Goal: Task Accomplishment & Management: Manage account settings

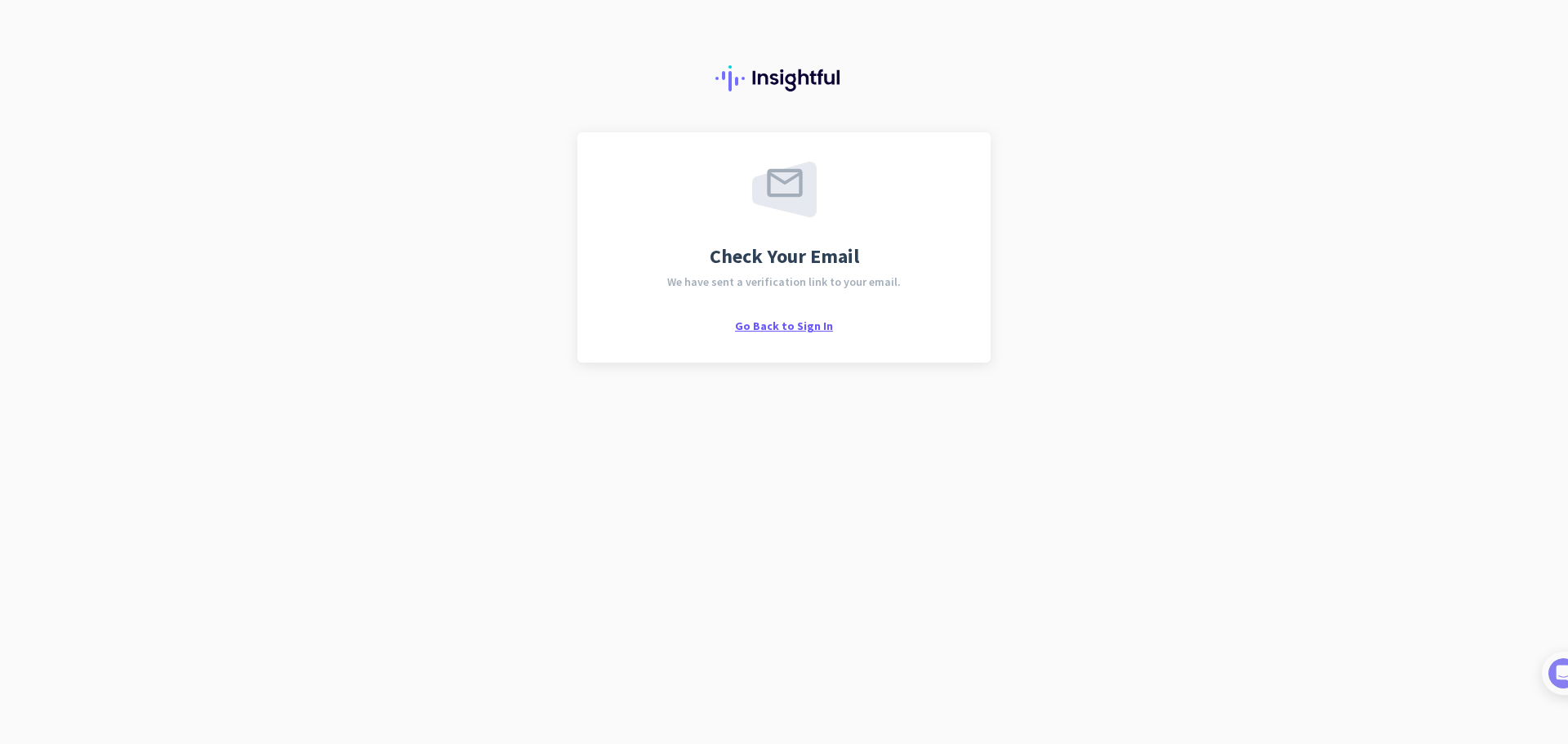
click at [767, 328] on span "Go Back to Sign In" at bounding box center [784, 326] width 98 height 14
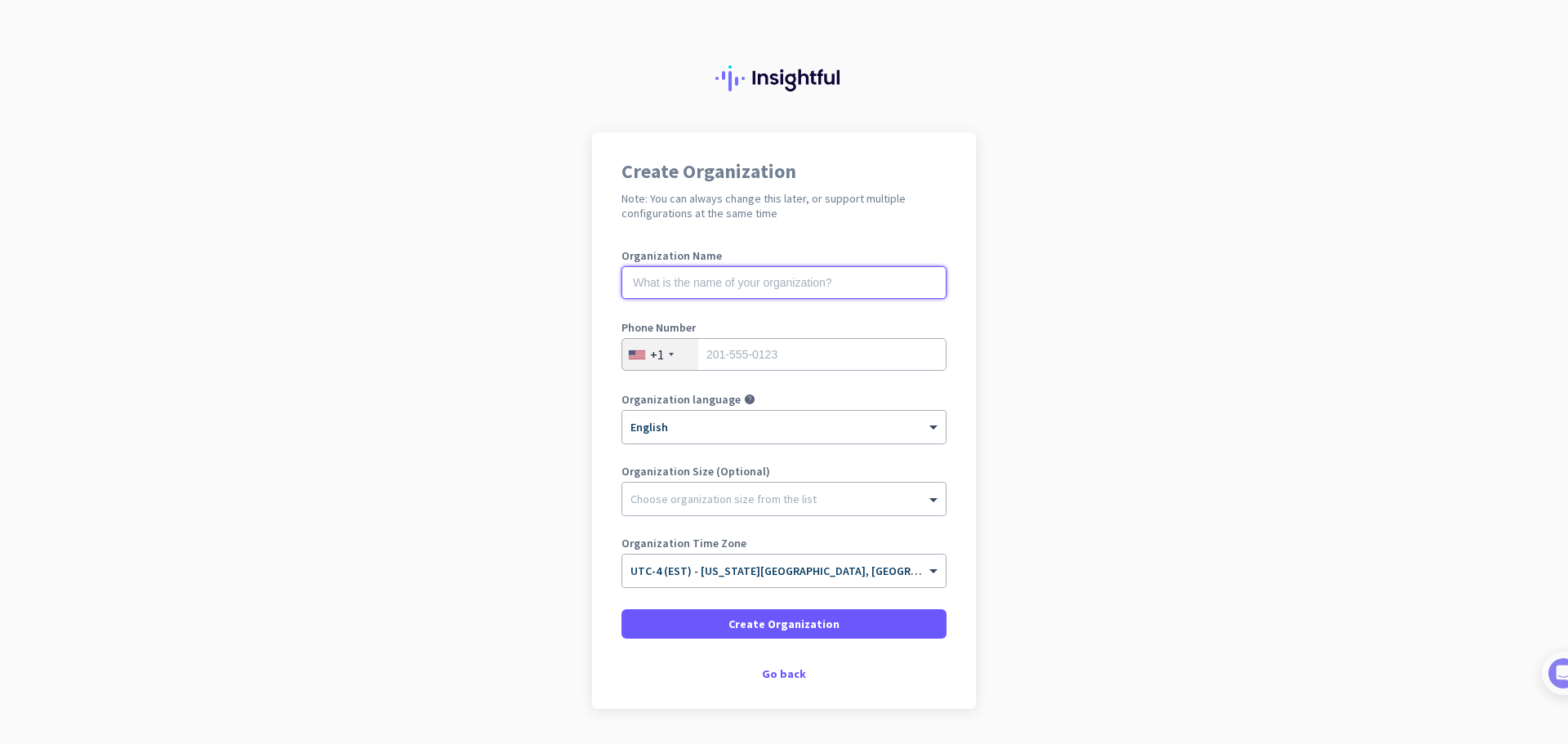
click at [729, 277] on input "text" at bounding box center [784, 282] width 325 height 33
type input "[PERSON_NAME] Industries"
type input "8146292158"
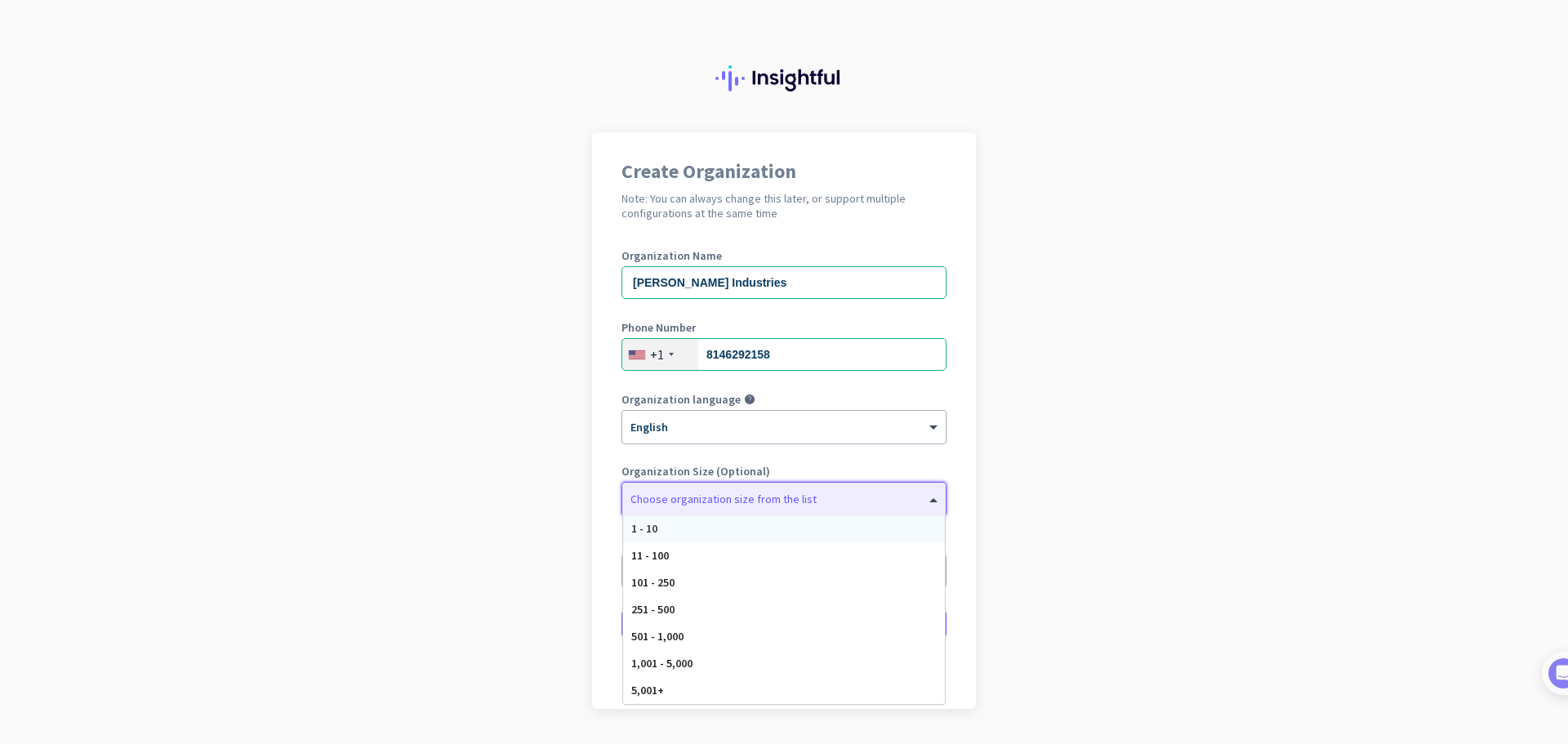
click at [704, 506] on div "Choose organization size from the list" at bounding box center [784, 499] width 324 height 33
click at [693, 639] on div "501 - 1,000" at bounding box center [784, 637] width 322 height 27
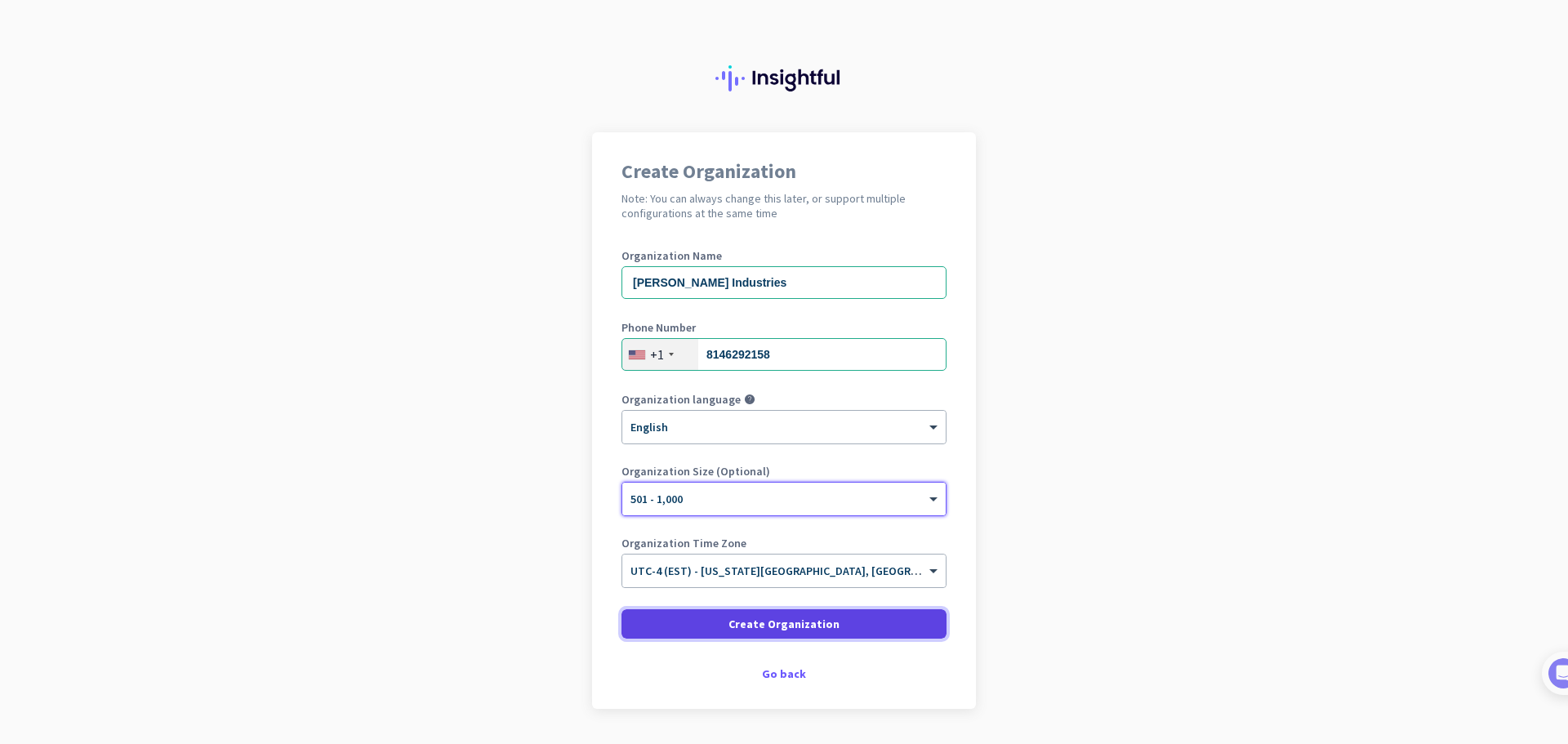
click at [803, 627] on span "Create Organization" at bounding box center [784, 623] width 111 height 16
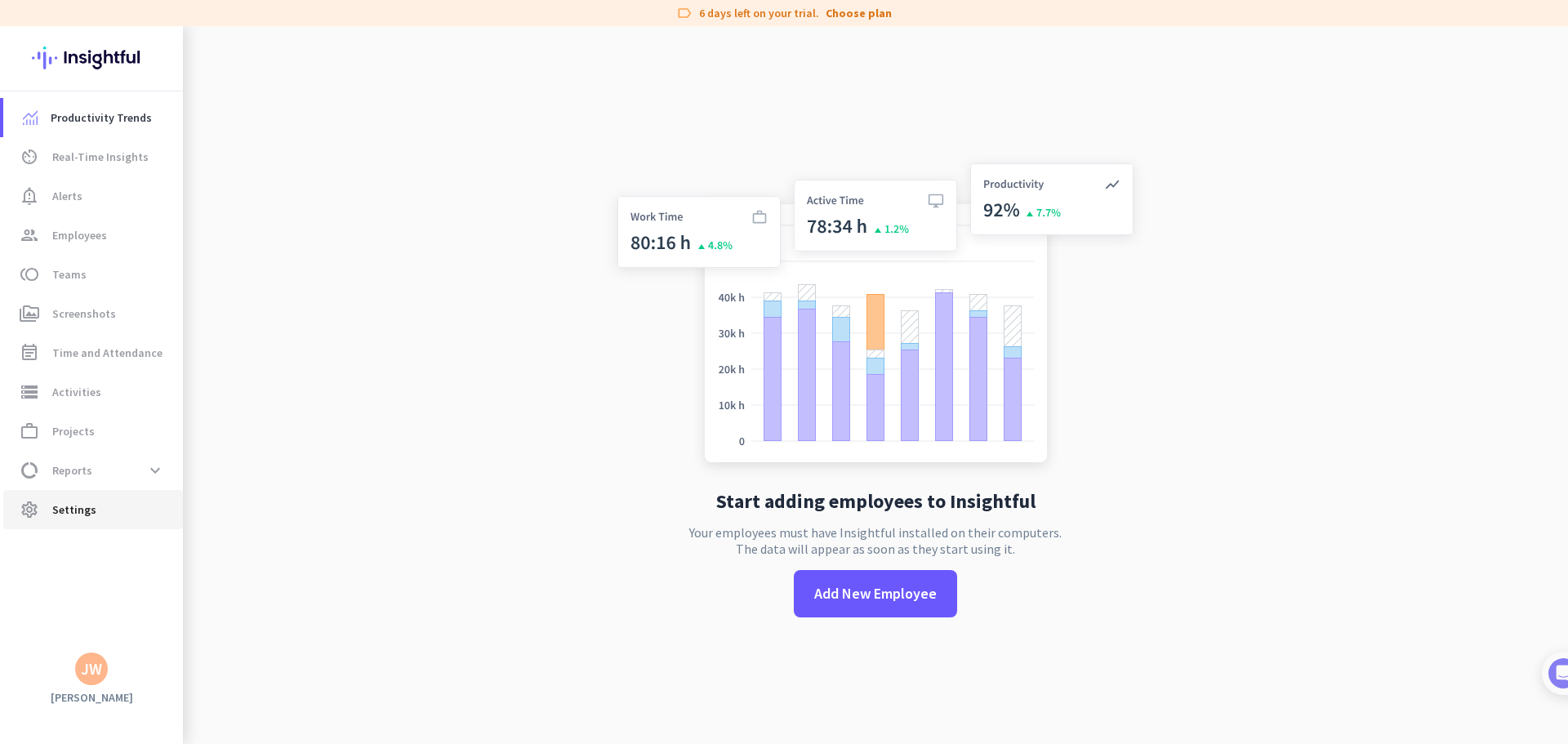
click at [83, 512] on span "Settings" at bounding box center [74, 509] width 44 height 19
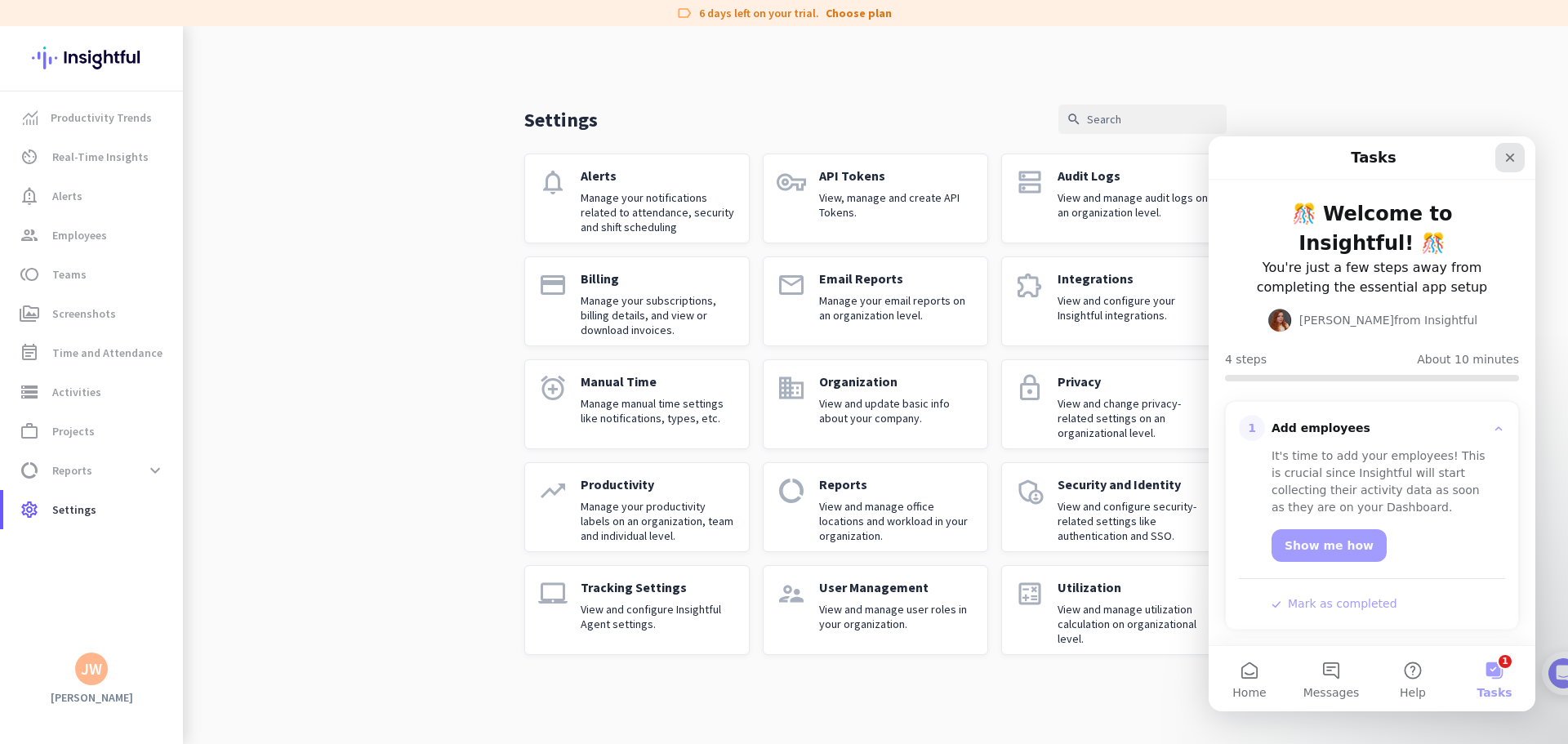
click at [1500, 161] on div "Close" at bounding box center [1510, 157] width 30 height 30
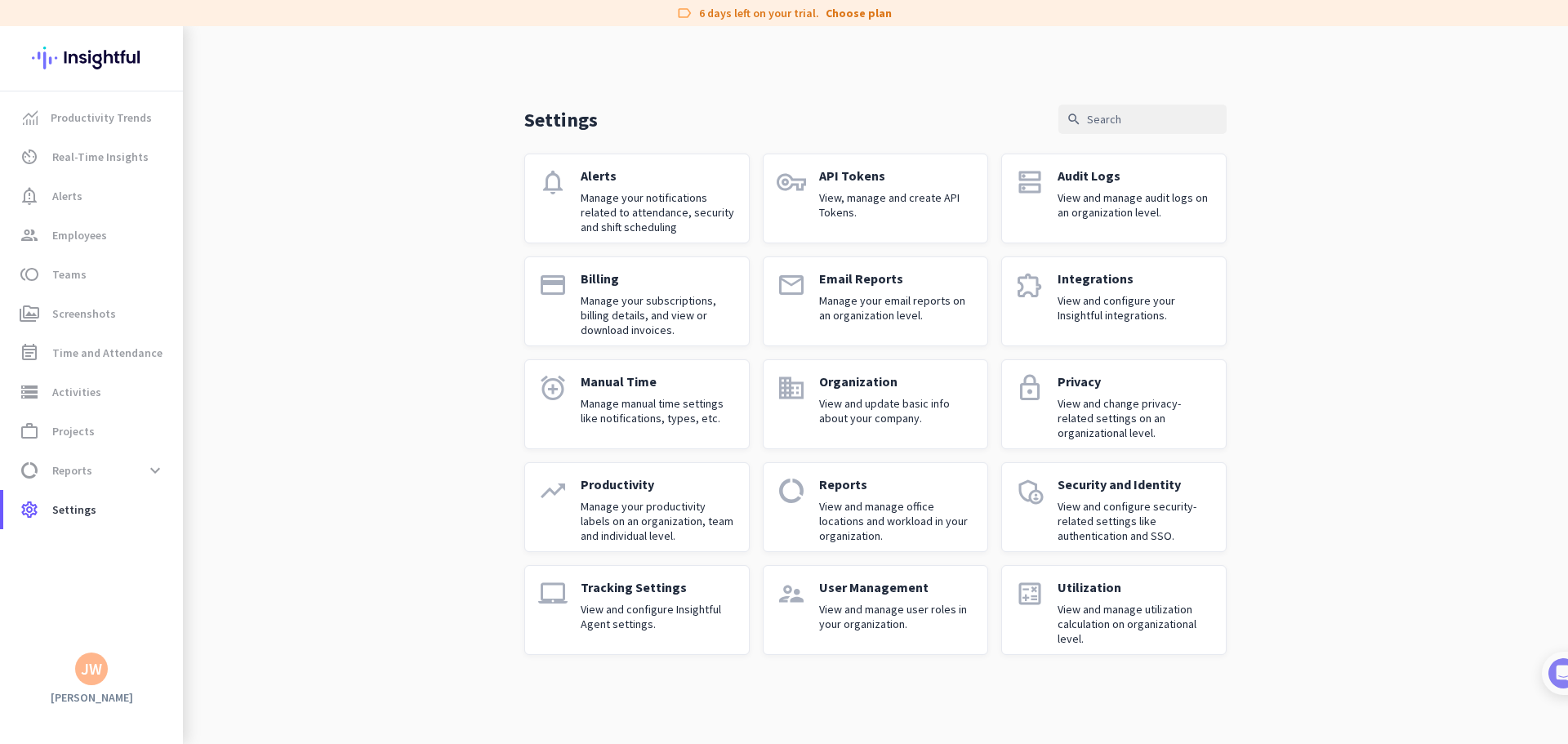
click at [674, 314] on p "Manage your subscriptions, billing details, and view or download invoices." at bounding box center [658, 315] width 156 height 44
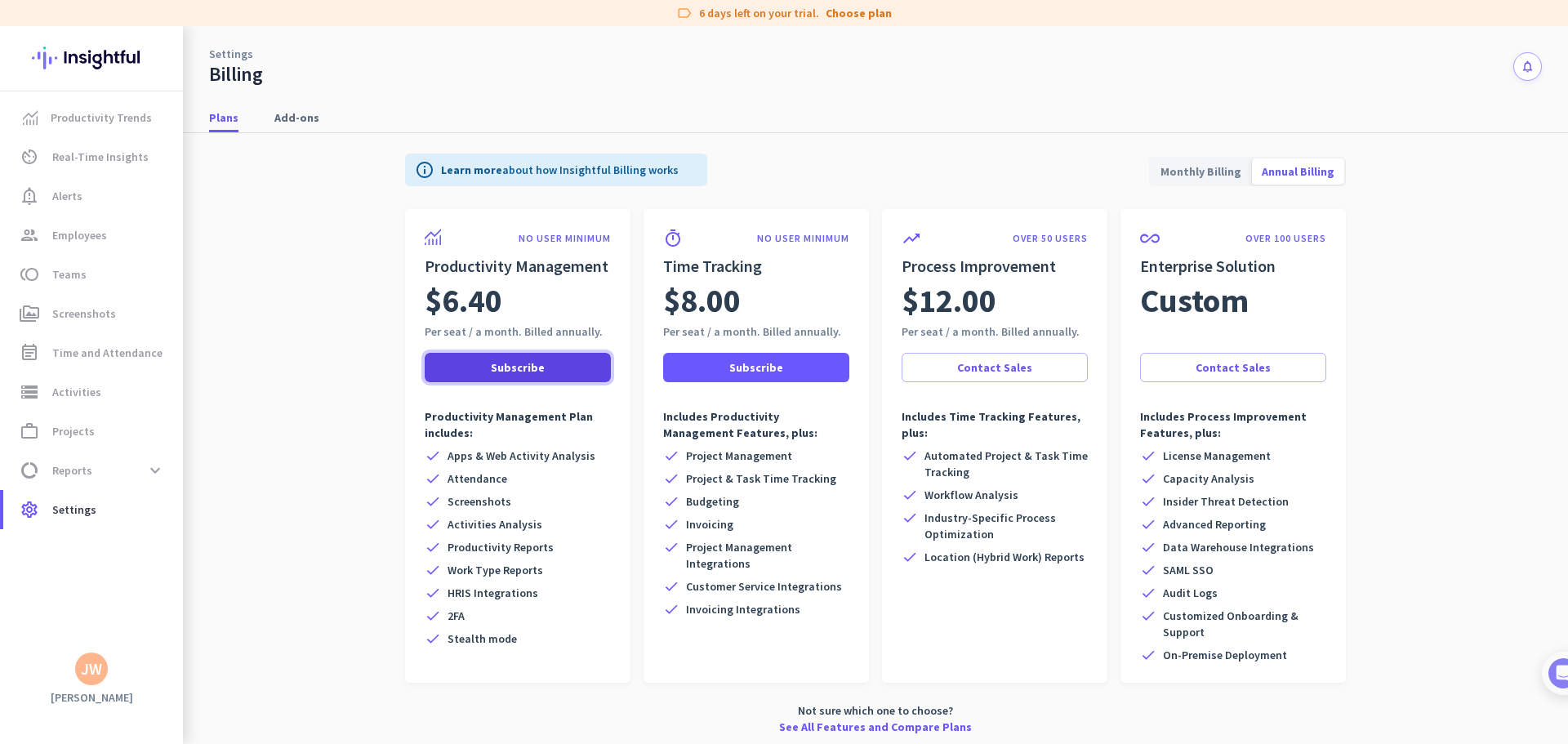
click at [465, 365] on span at bounding box center [517, 368] width 186 height 39
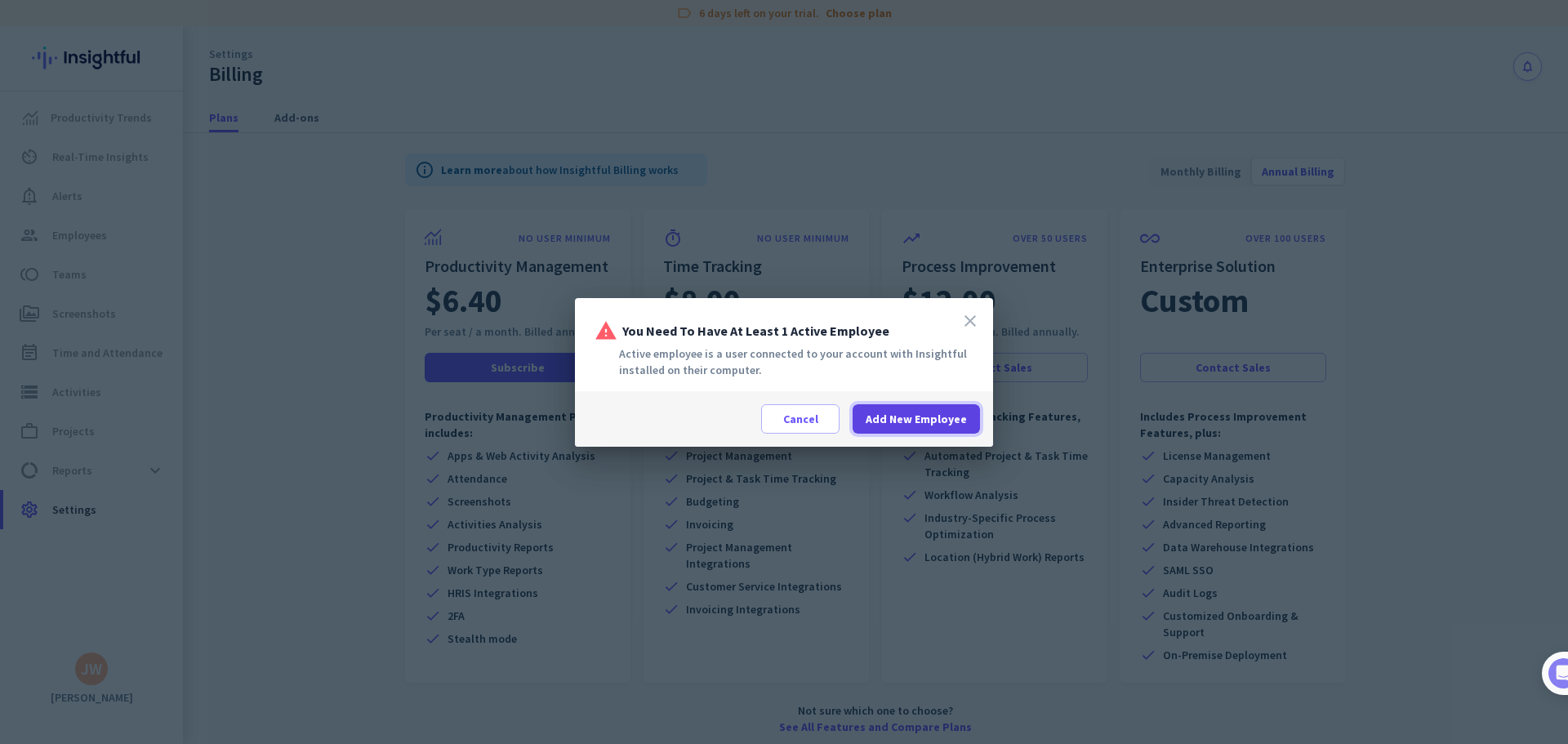
click at [904, 422] on span "Add New Employee" at bounding box center [916, 418] width 101 height 16
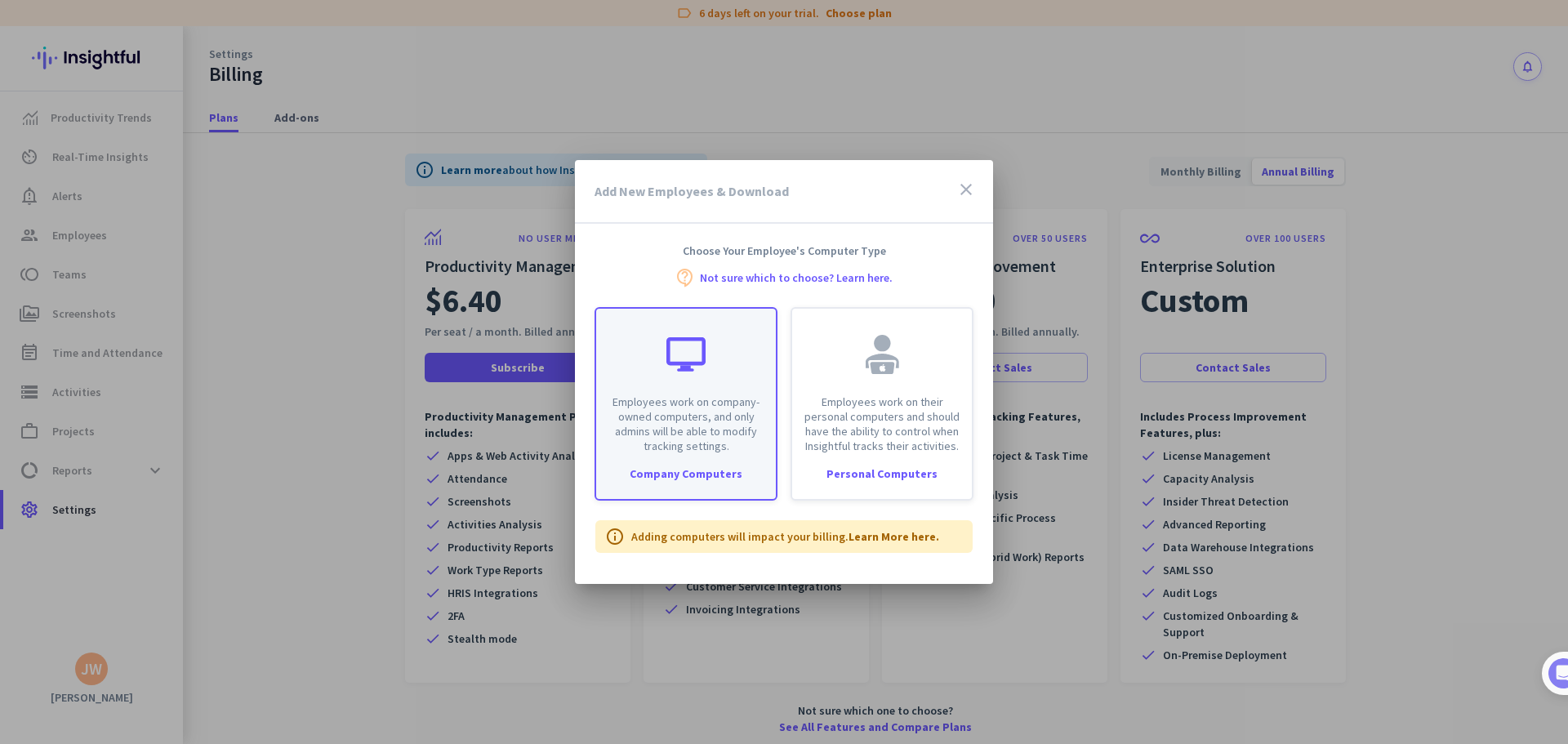
click at [708, 420] on p "Employees work on company-owned computers, and only admins will be able to modi…" at bounding box center [686, 424] width 160 height 59
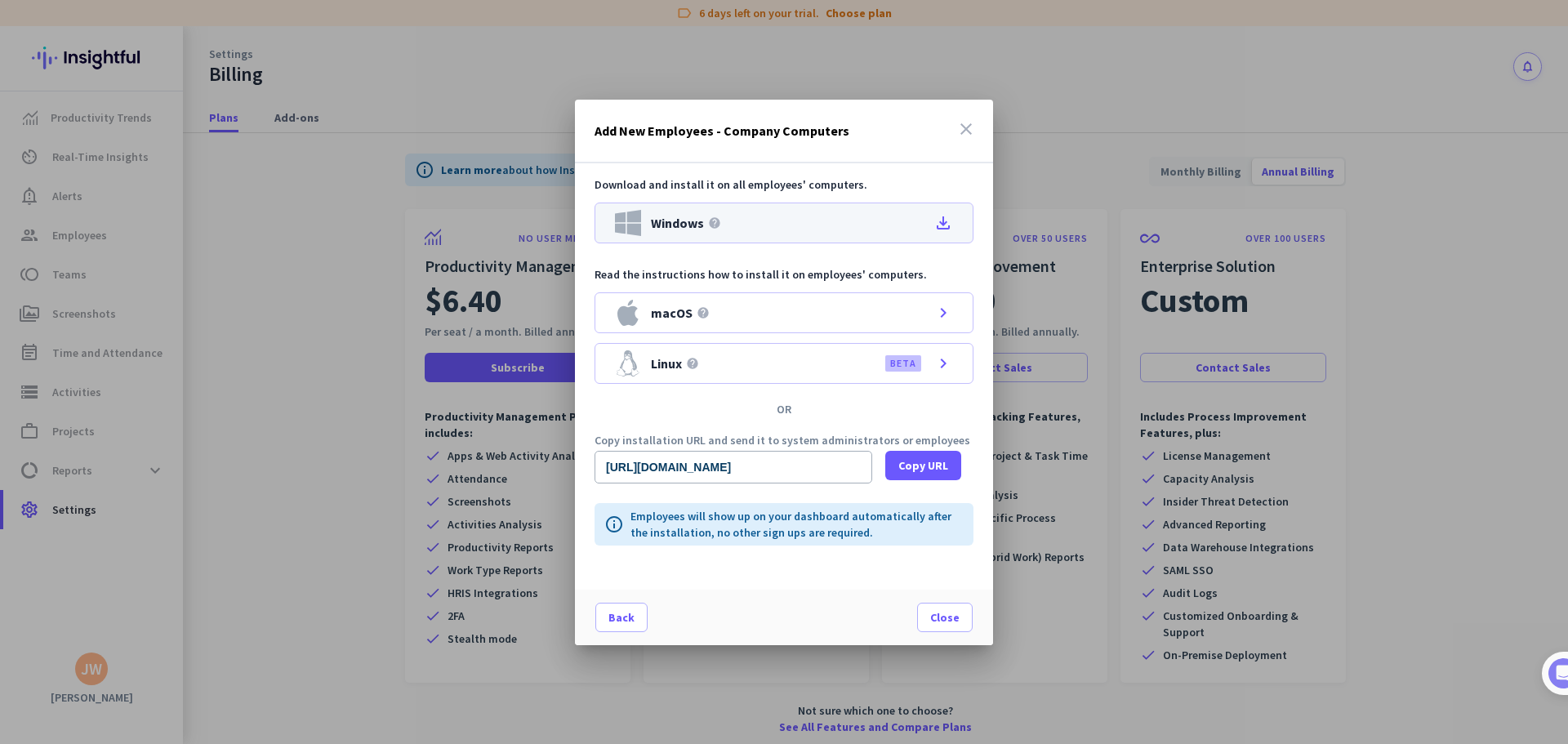
click at [944, 222] on icon "file_download" at bounding box center [942, 222] width 19 height 19
click at [945, 621] on span "Close" at bounding box center [944, 617] width 30 height 16
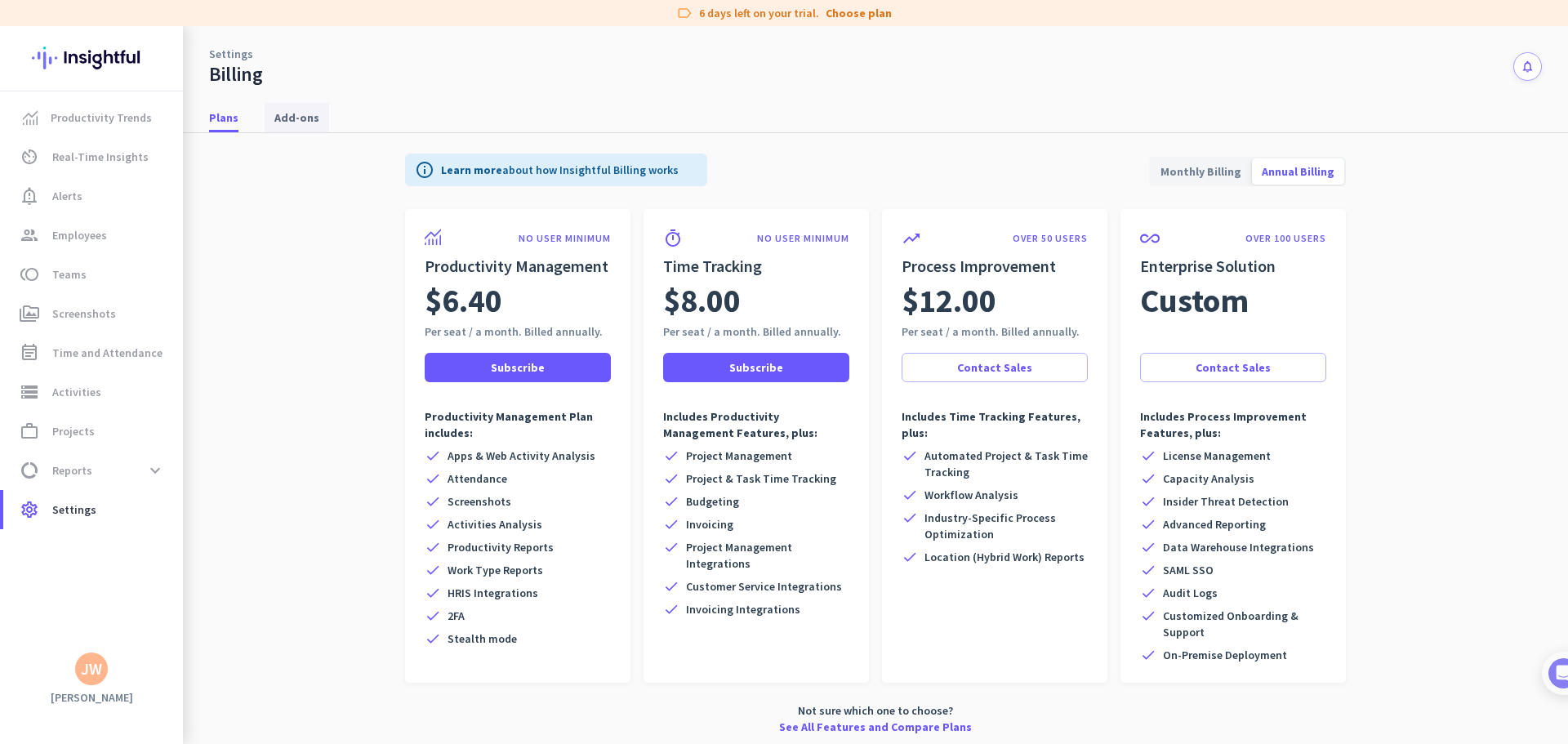
click at [294, 119] on span "Add-ons" at bounding box center [297, 117] width 45 height 16
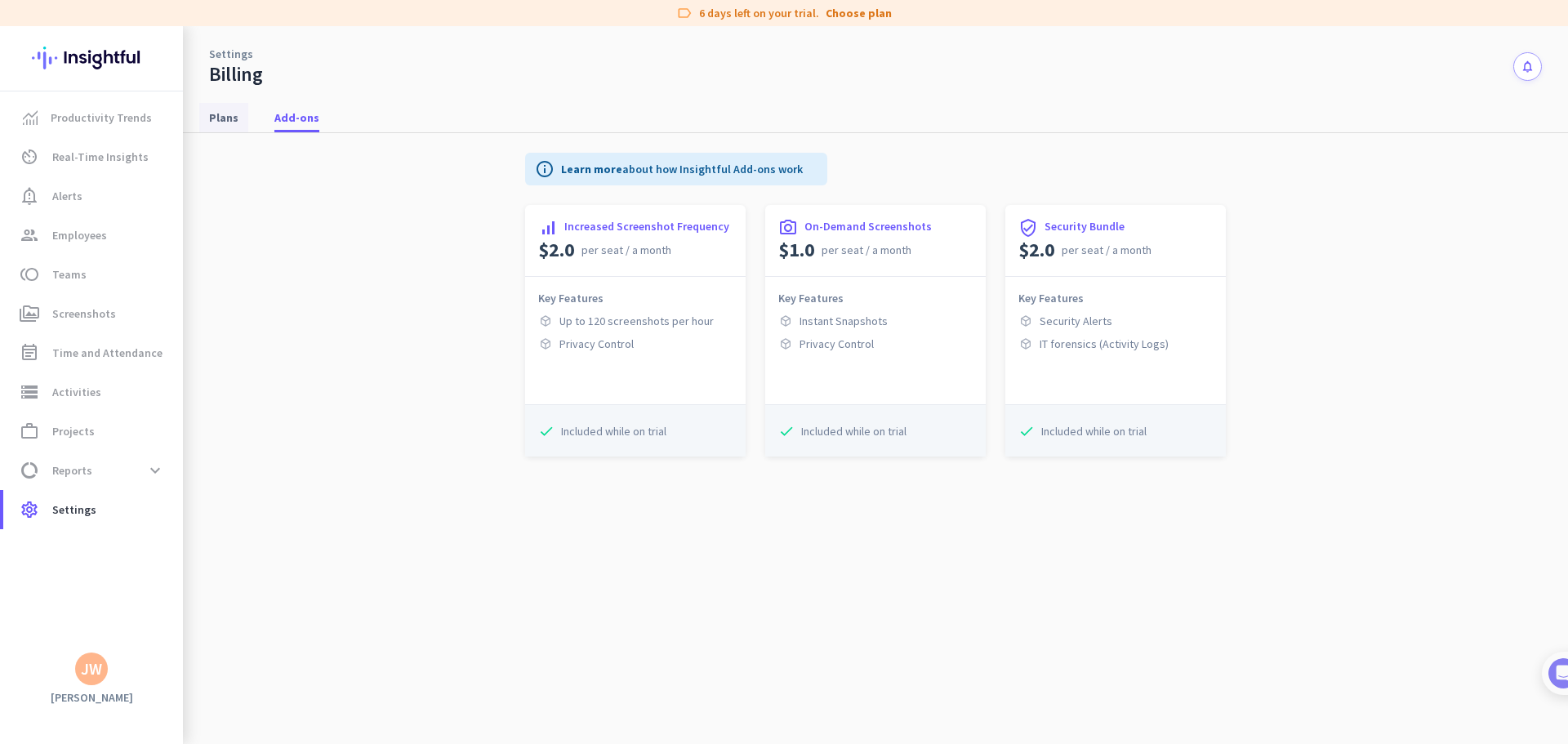
click at [231, 112] on span "Plans" at bounding box center [223, 117] width 30 height 16
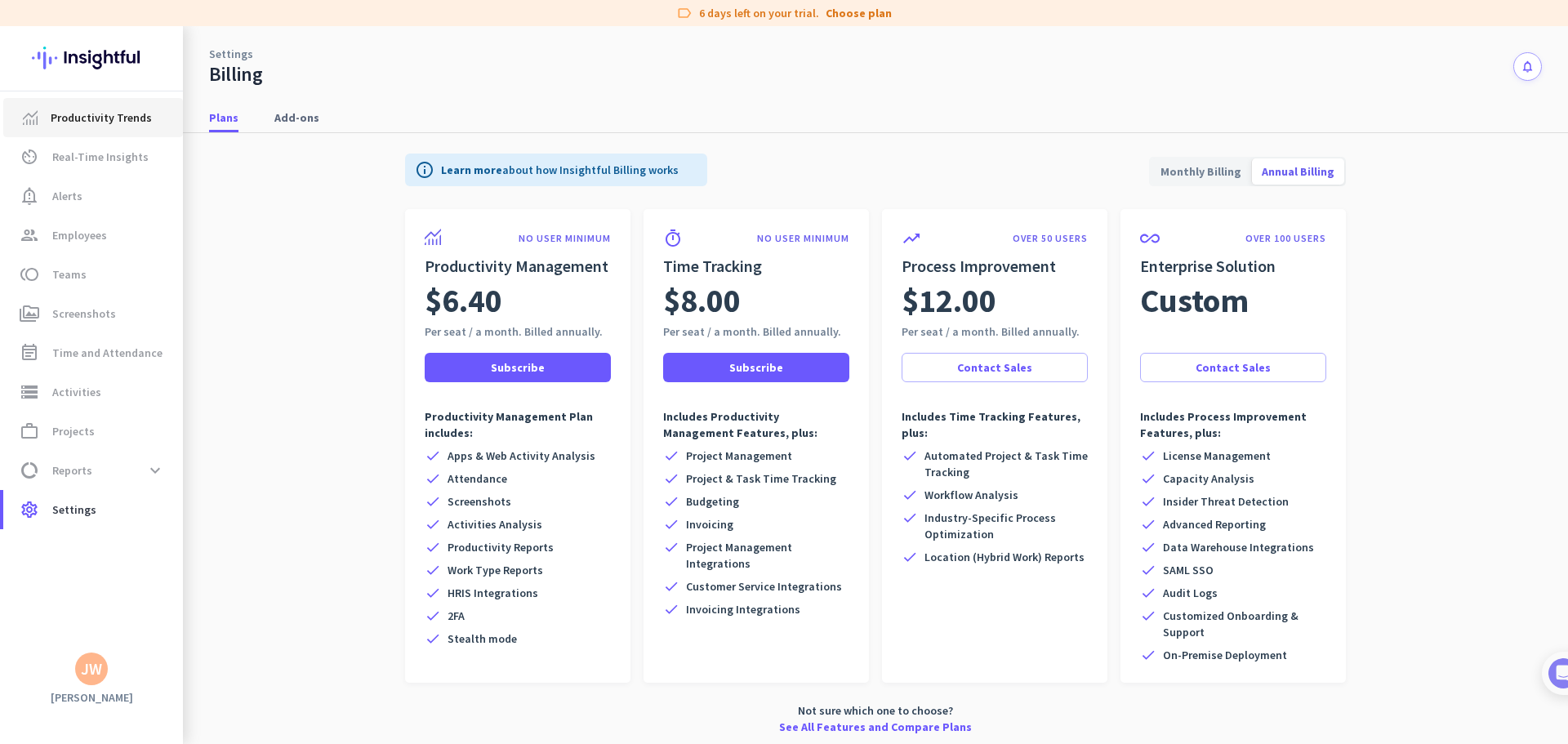
click at [96, 114] on span "Productivity Trends" at bounding box center [101, 118] width 101 height 19
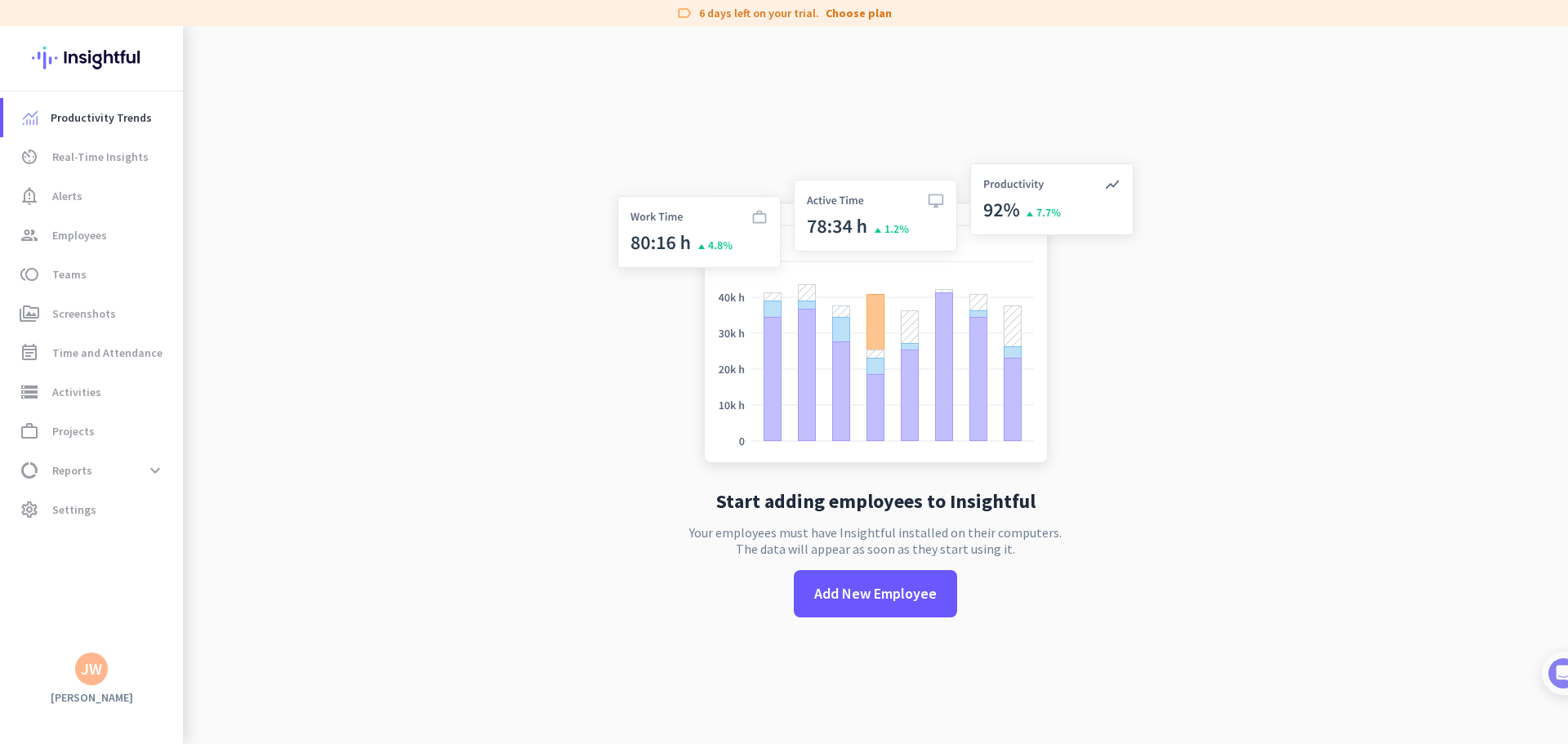
drag, startPoint x: 811, startPoint y: 132, endPoint x: 803, endPoint y: 126, distance: 10.0
click at [805, 126] on div "Start adding employees to Insightful Your employees must have Insightful instal…" at bounding box center [876, 398] width 541 height 744
click at [74, 508] on span "Settings" at bounding box center [74, 509] width 44 height 19
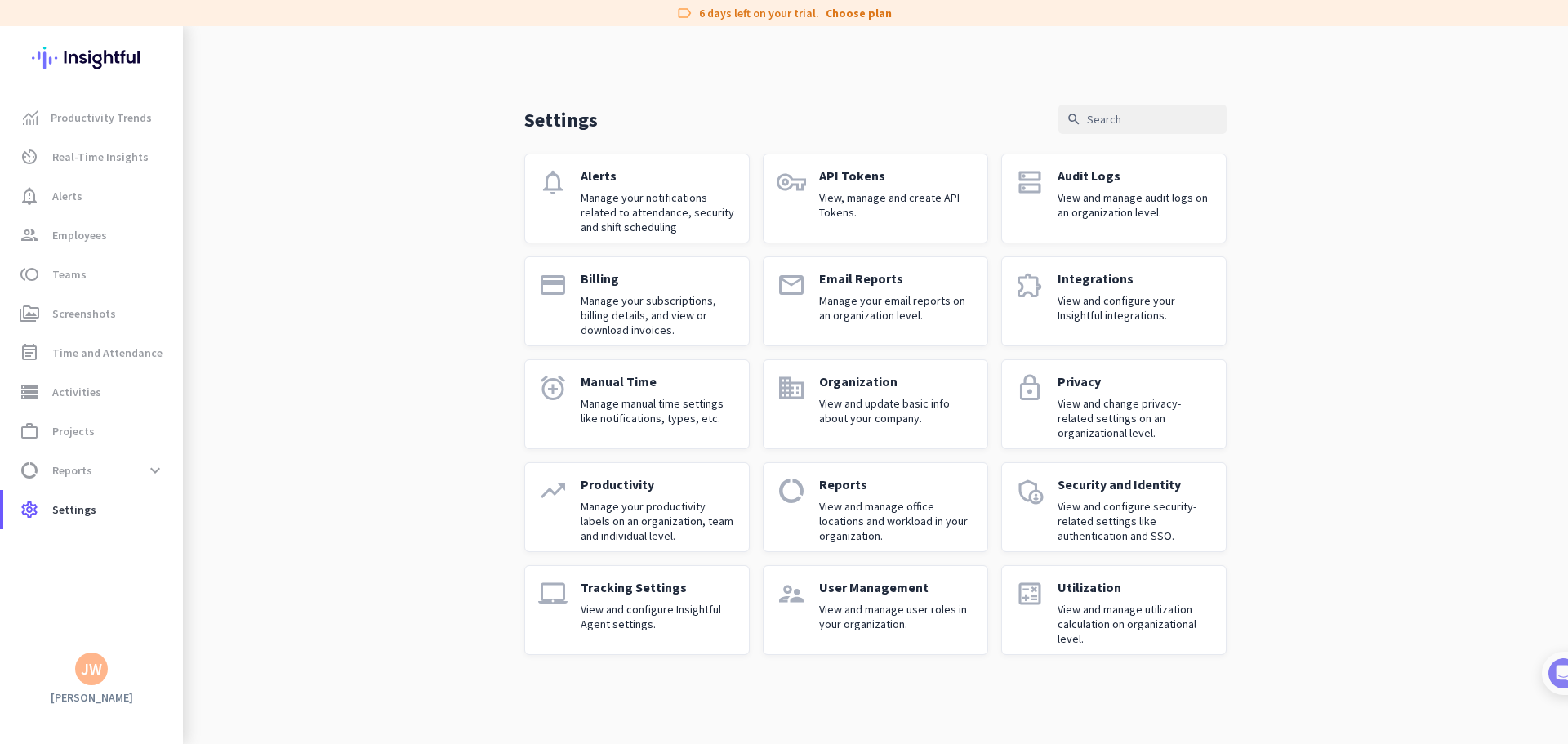
click at [648, 338] on link "payment Billing Manage your subscriptions, billing details, and view or downloa…" at bounding box center [636, 301] width 226 height 90
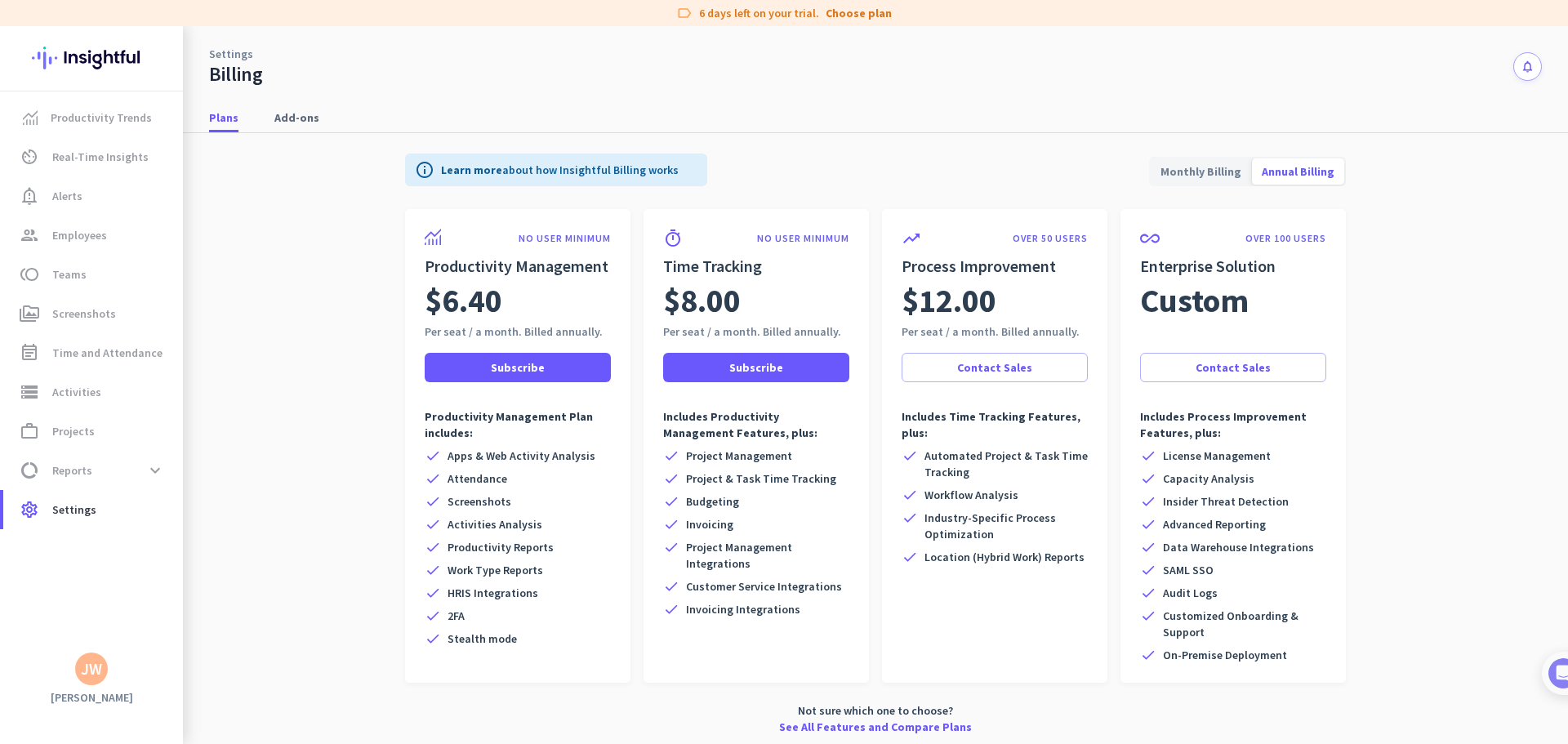
click at [1193, 171] on span "Monthly Billing" at bounding box center [1200, 172] width 101 height 39
click at [513, 358] on span at bounding box center [517, 368] width 186 height 39
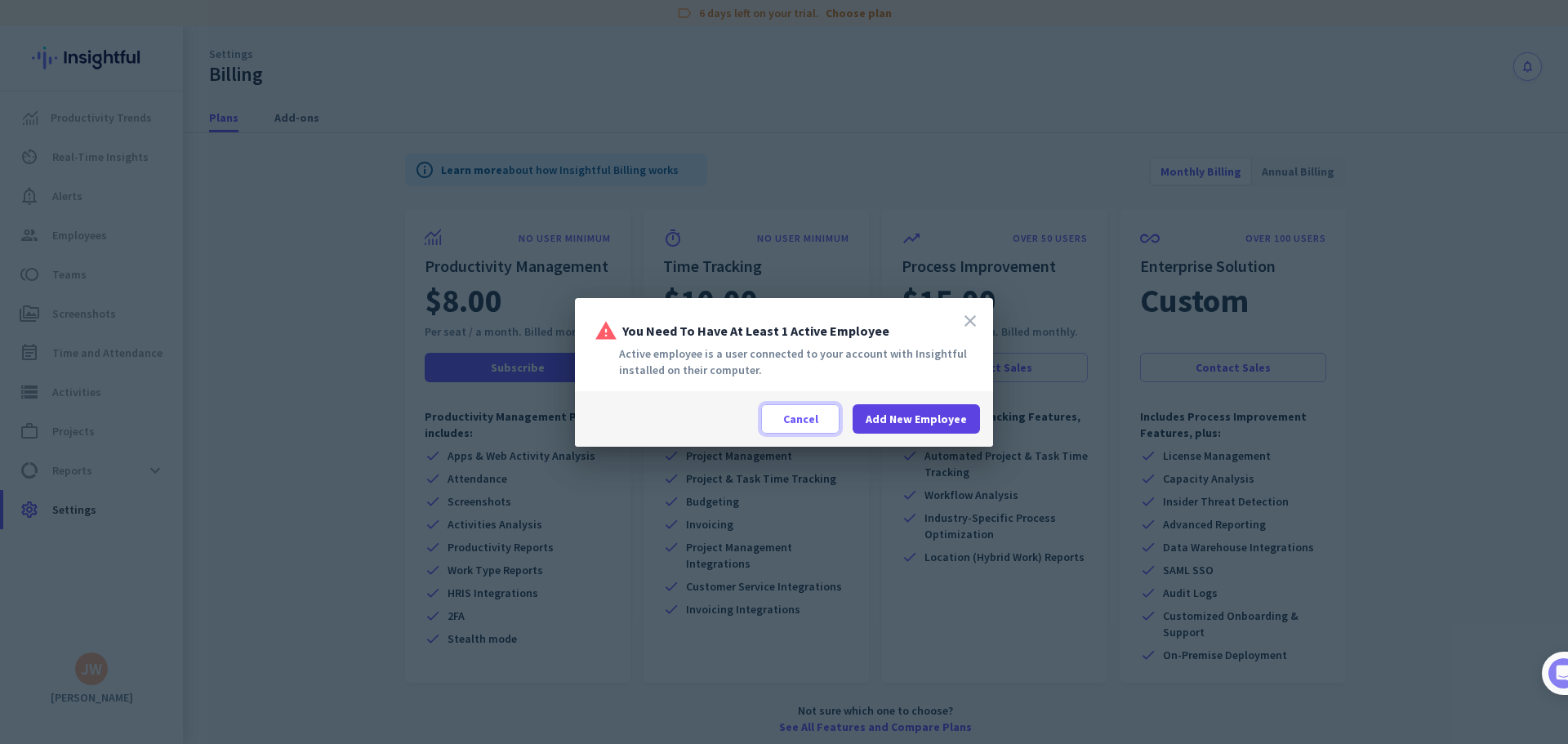
drag, startPoint x: 793, startPoint y: 414, endPoint x: 940, endPoint y: 419, distance: 147.1
click at [940, 419] on div "Cancel Add New Employee" at bounding box center [870, 418] width 219 height 30
click at [940, 419] on span "Add New Employee" at bounding box center [916, 418] width 101 height 16
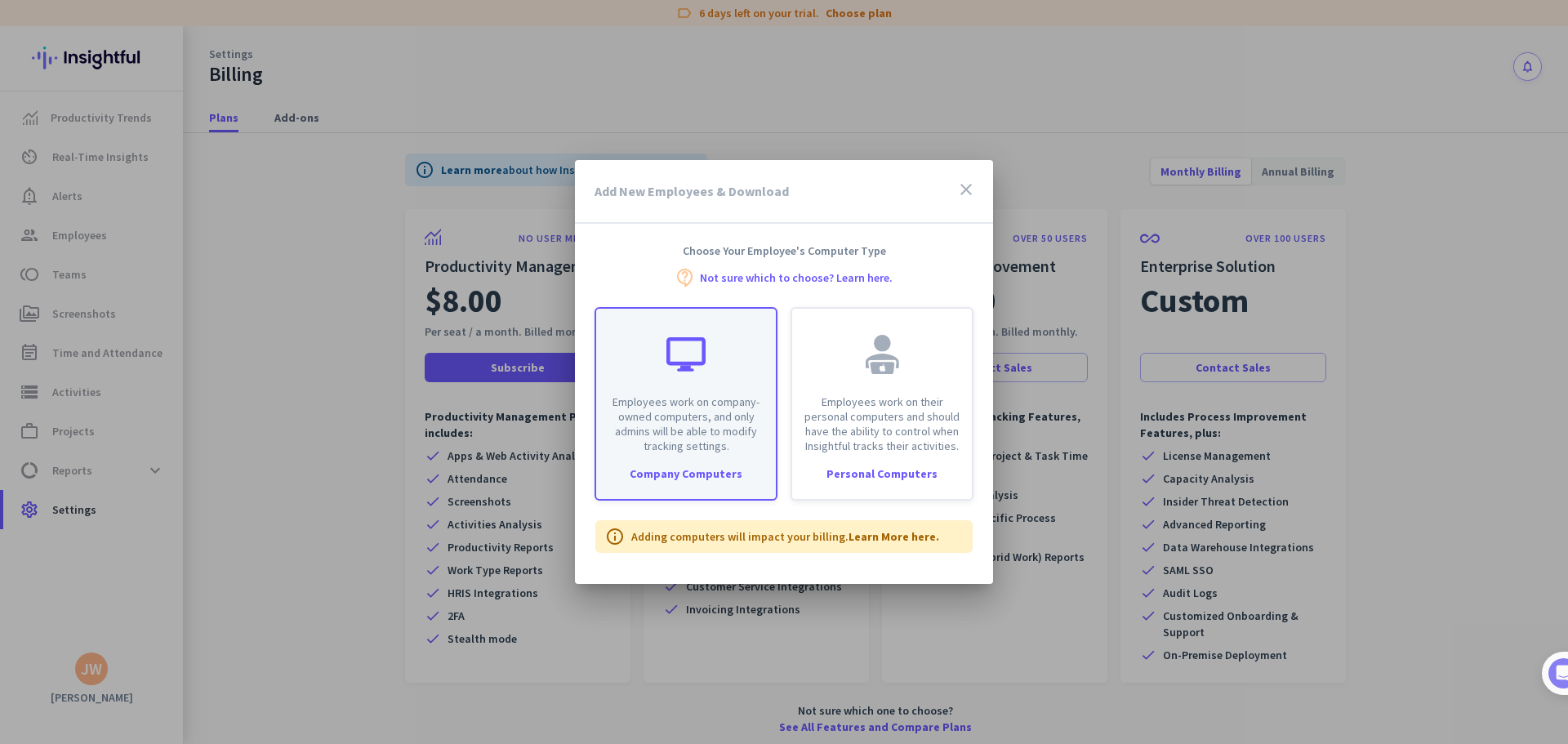
click at [681, 375] on div "Employees work on company-owned computers, and only admins will be able to modi…" at bounding box center [686, 380] width 180 height 145
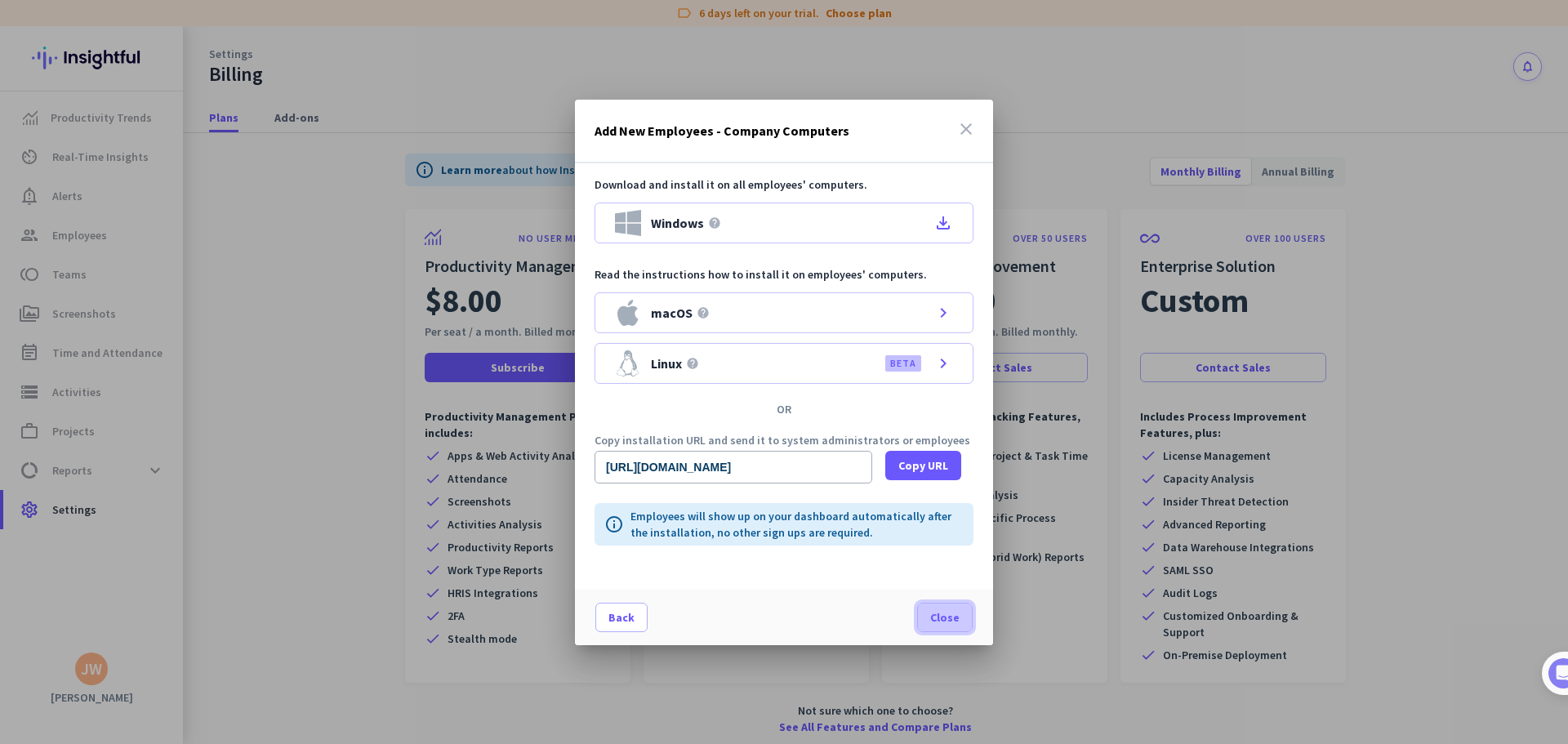
click at [939, 623] on span "Close" at bounding box center [944, 617] width 30 height 16
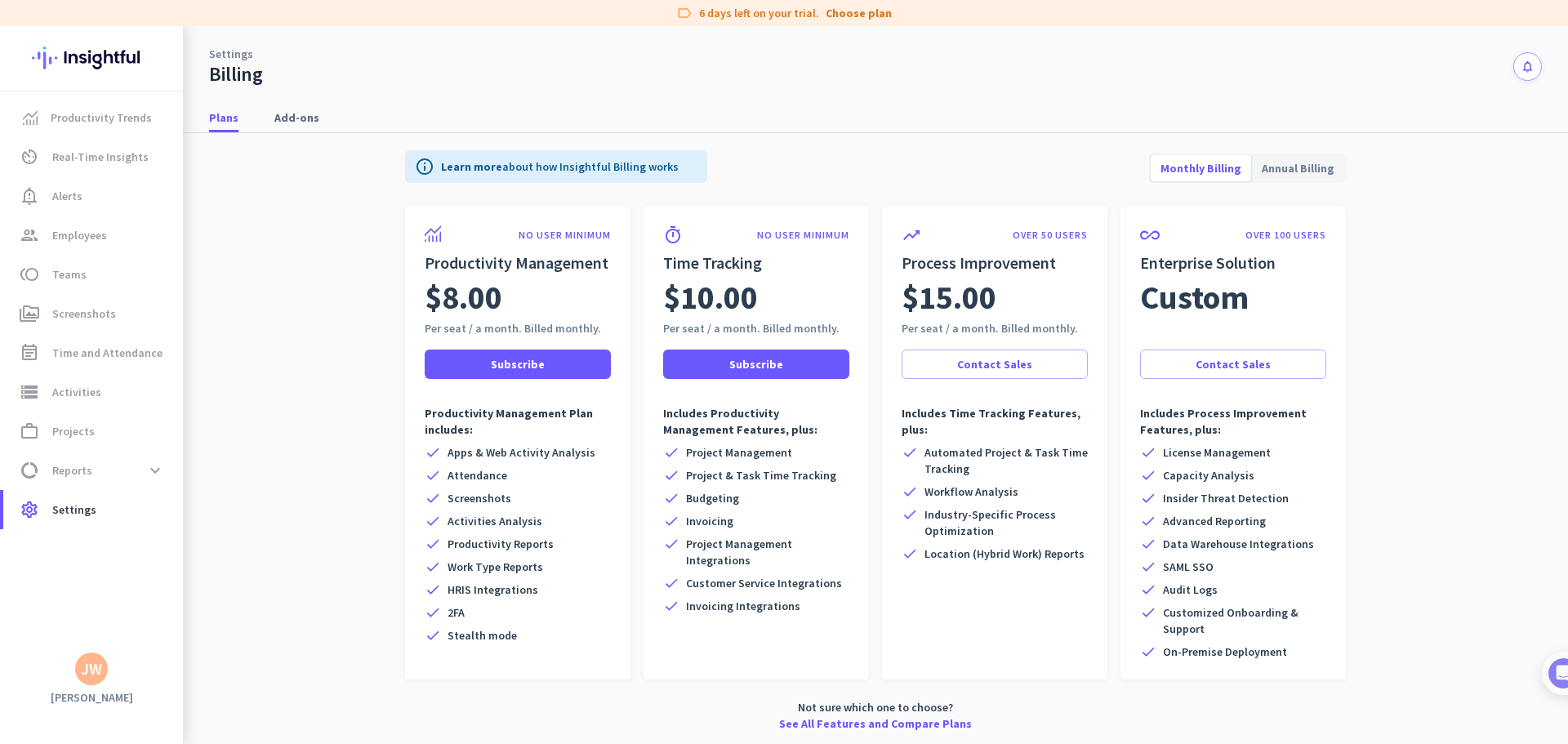
scroll to position [4, 0]
click at [237, 59] on link "Settings" at bounding box center [231, 53] width 44 height 16
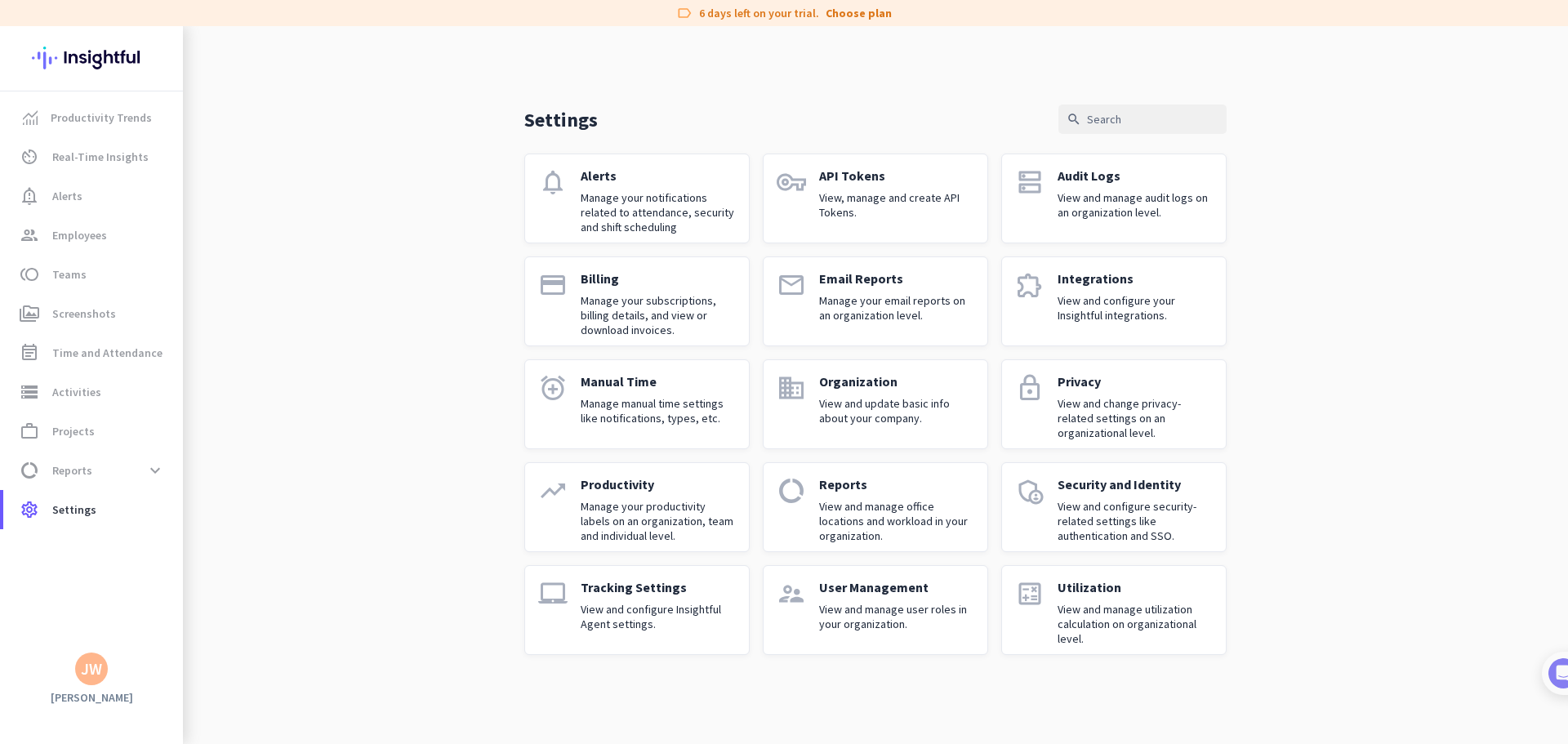
click at [892, 629] on p "View and manage user roles in your organization." at bounding box center [897, 616] width 156 height 30
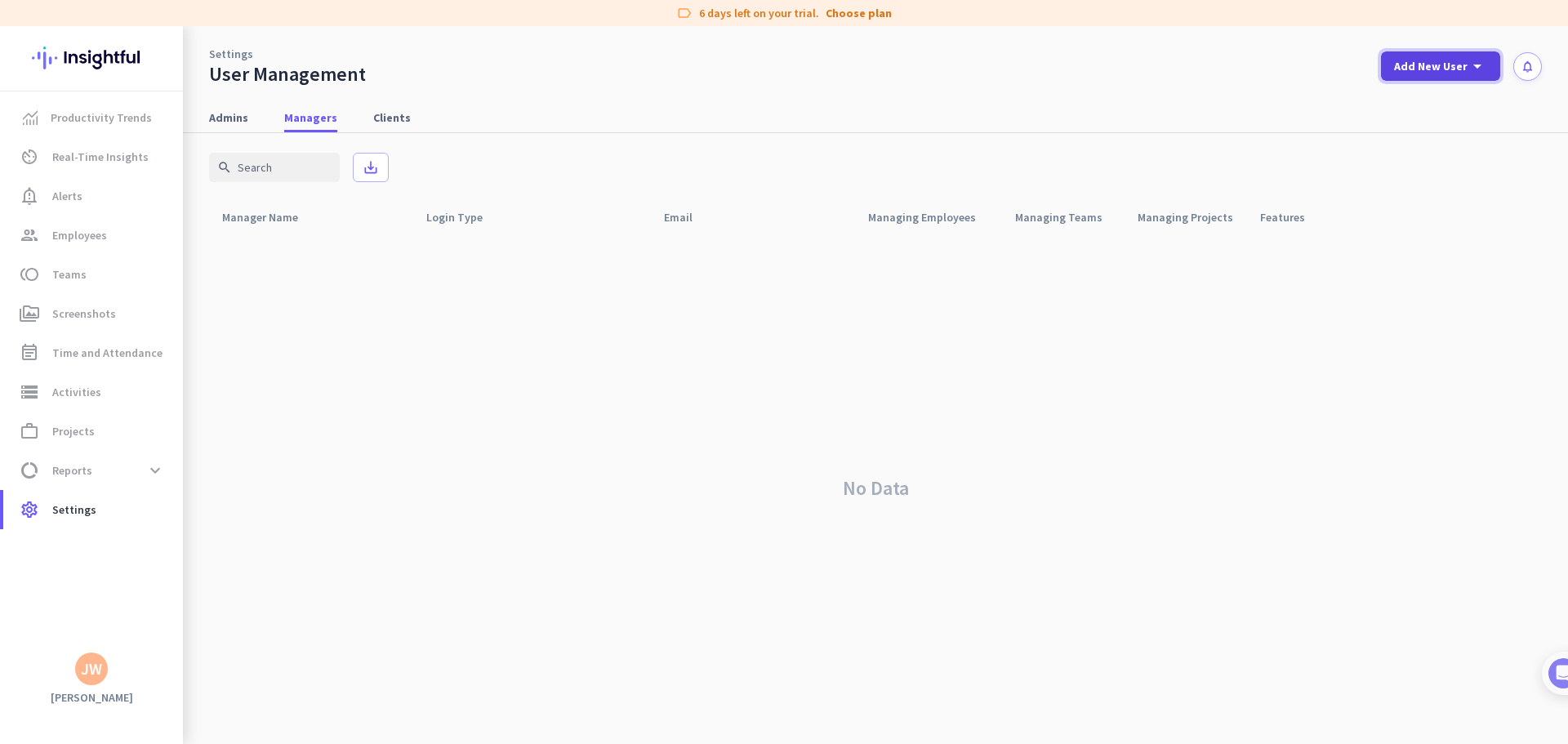
click at [1446, 74] on div "Add New User arrow_drop_down" at bounding box center [1440, 66] width 93 height 19
click at [1445, 146] on div "Manager" at bounding box center [1445, 140] width 50 height 16
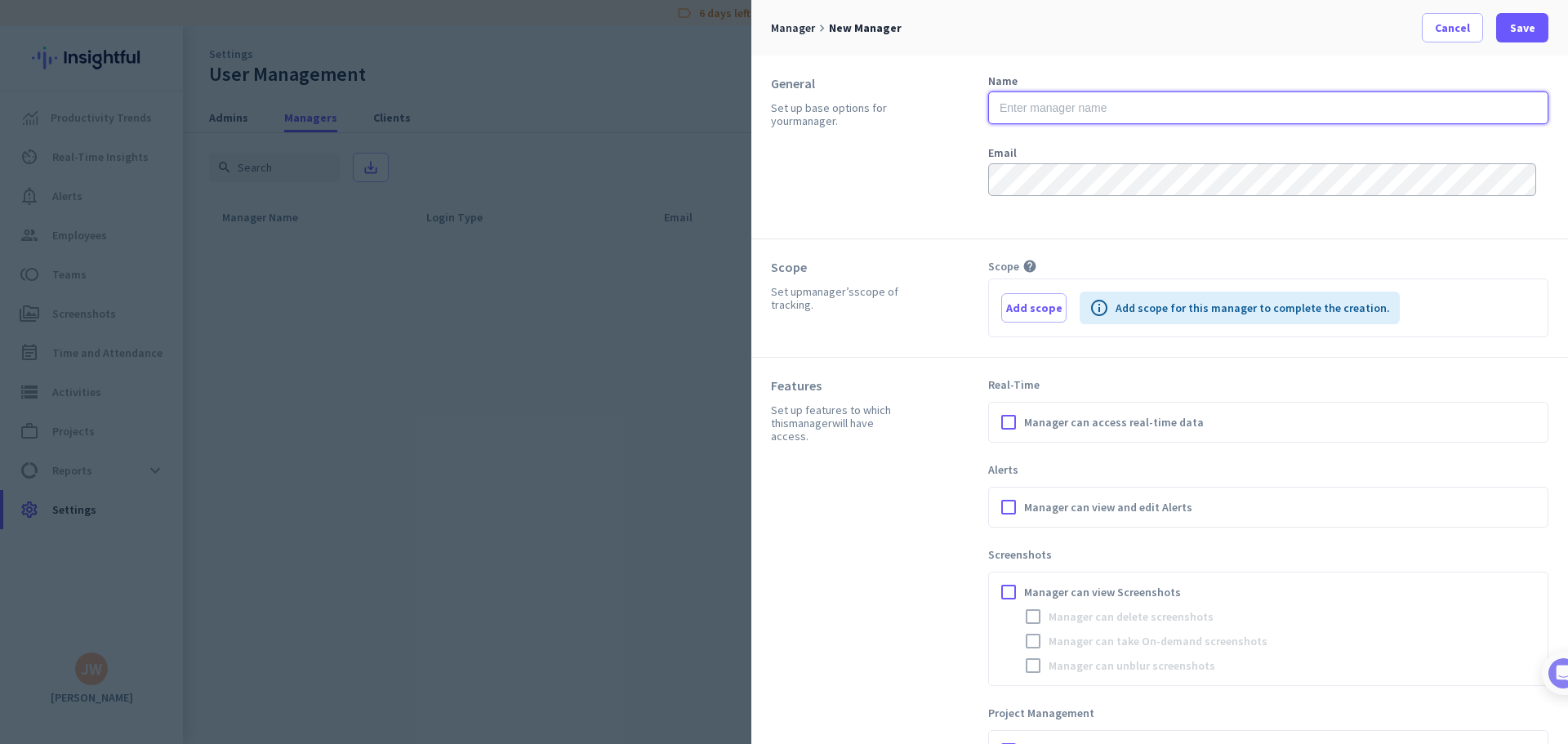
click at [1110, 112] on input "text" at bounding box center [1268, 107] width 560 height 33
type input "[PERSON_NAME]"
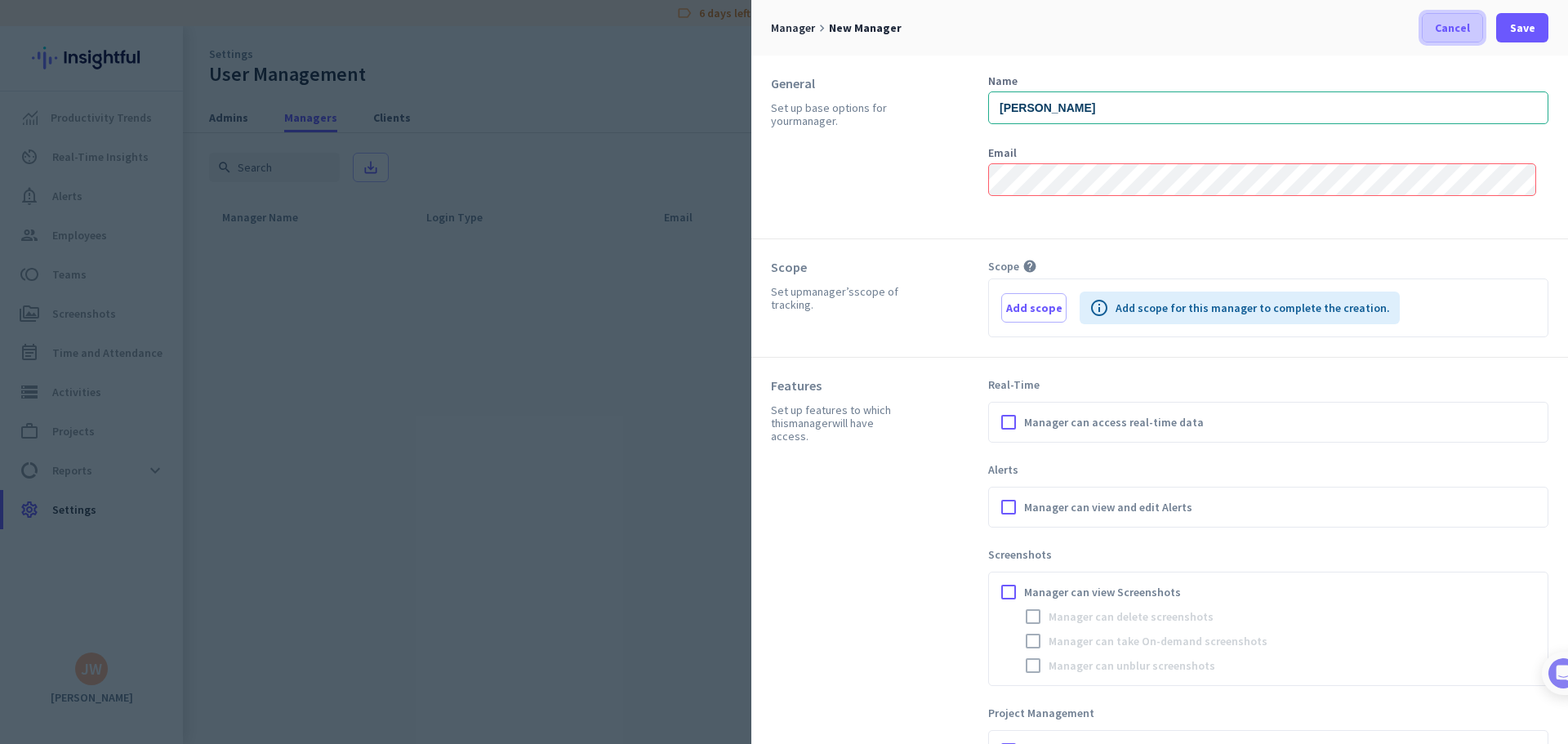
click at [1434, 32] on span at bounding box center [1452, 28] width 60 height 39
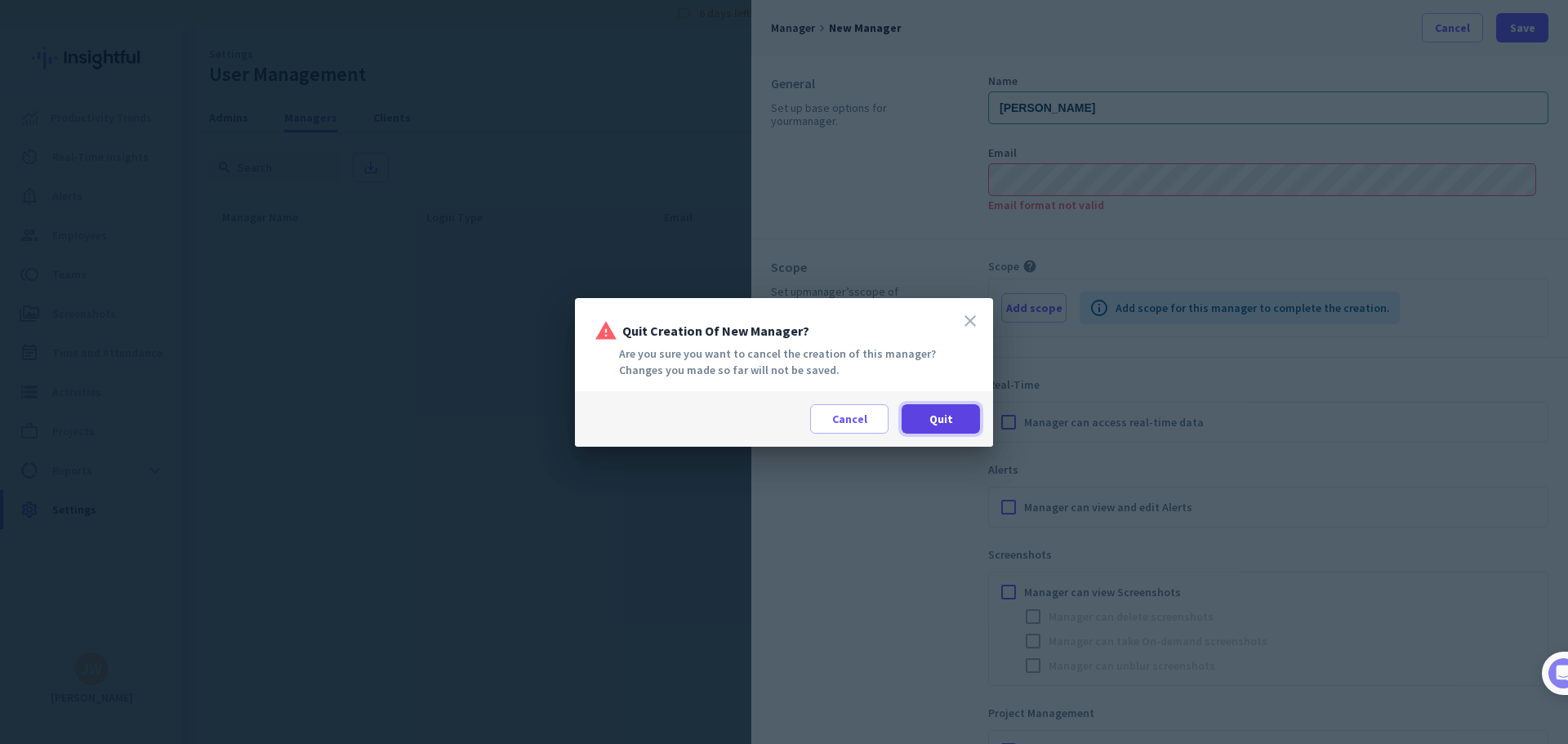
click at [945, 434] on span at bounding box center [941, 418] width 79 height 39
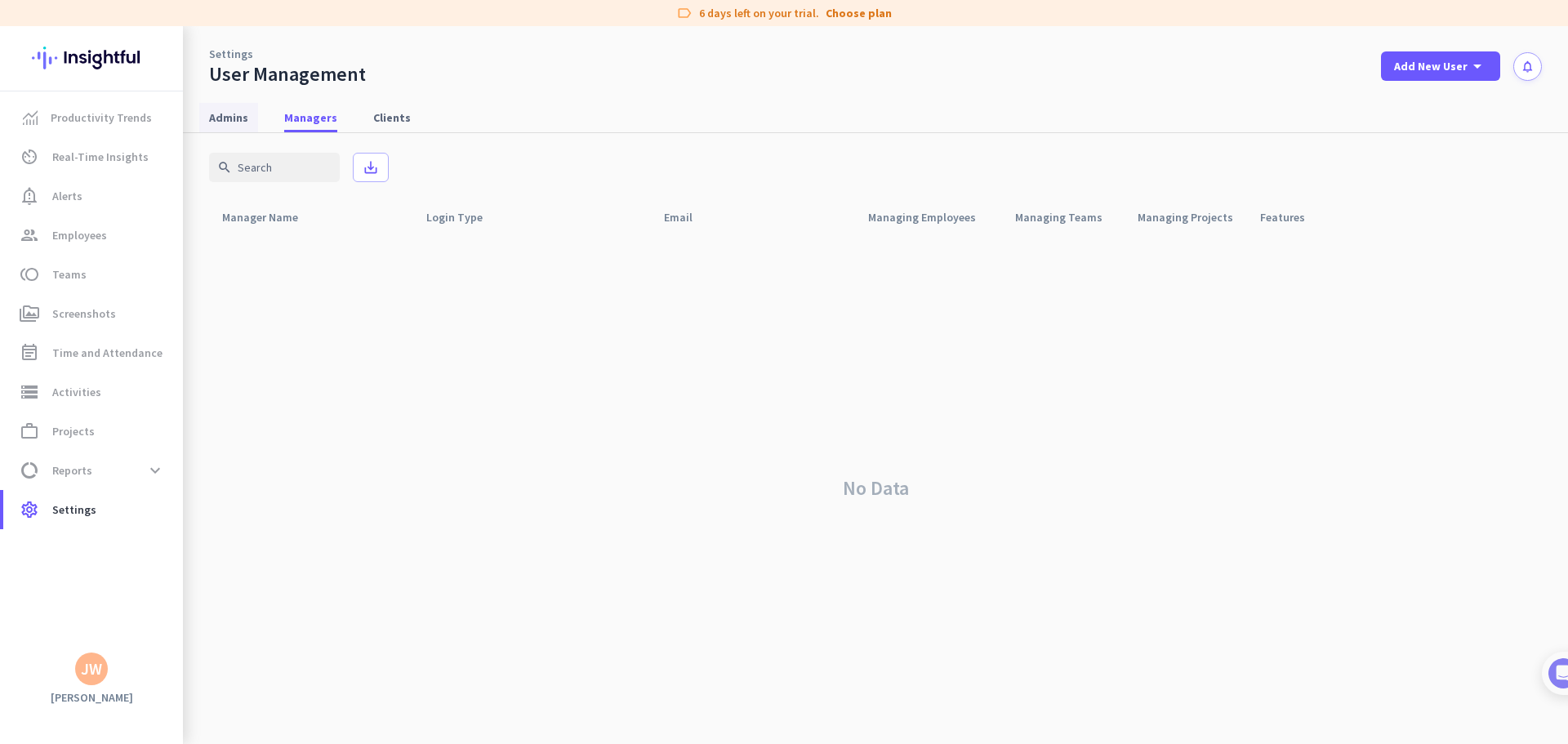
click at [218, 116] on span "Admins" at bounding box center [228, 117] width 39 height 16
click at [1508, 257] on span at bounding box center [1517, 258] width 39 height 39
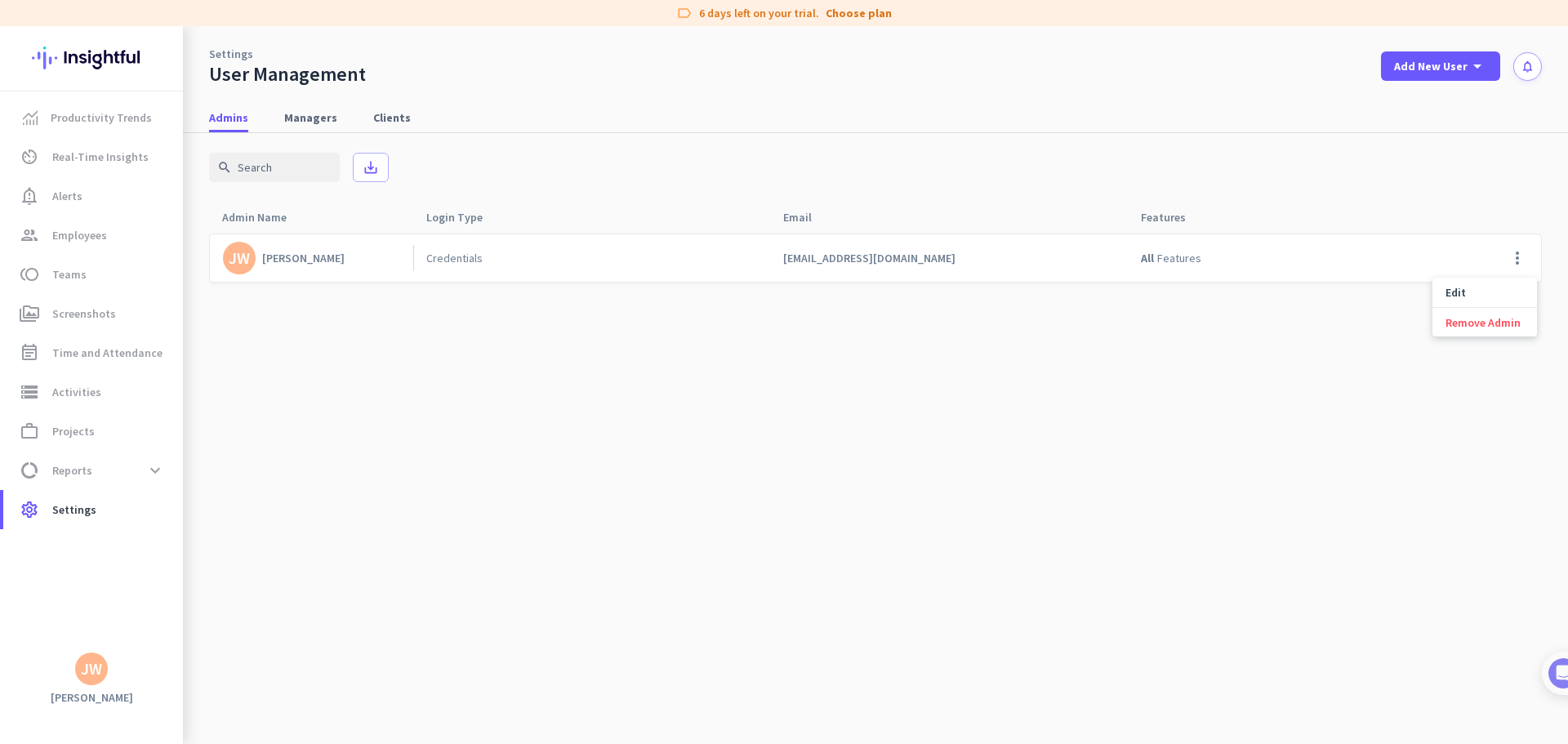
click at [1369, 206] on div at bounding box center [784, 372] width 1568 height 744
click at [404, 118] on link "Clients" at bounding box center [392, 118] width 57 height 30
click at [284, 120] on span "Managers" at bounding box center [310, 117] width 53 height 16
